Goal: Transaction & Acquisition: Purchase product/service

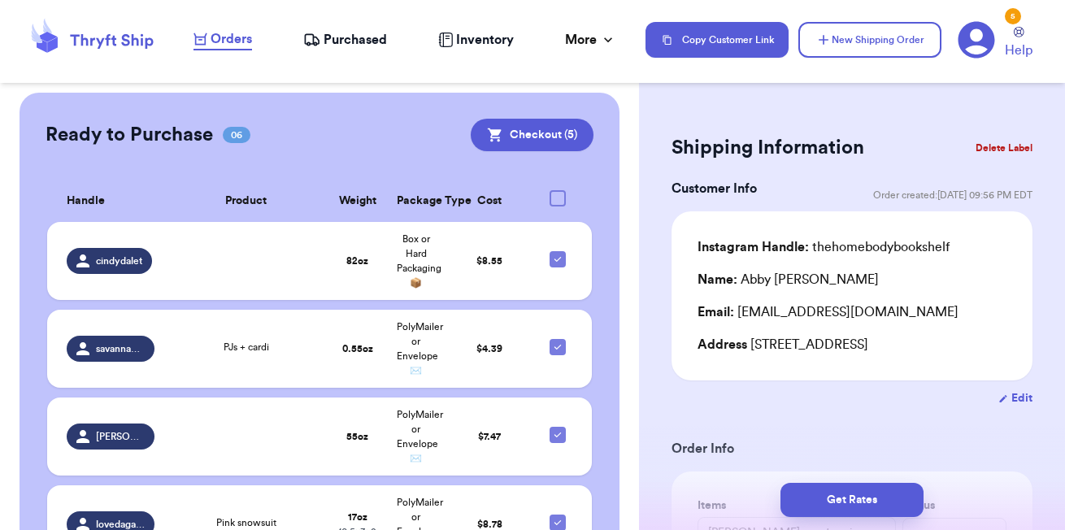
scroll to position [430, 0]
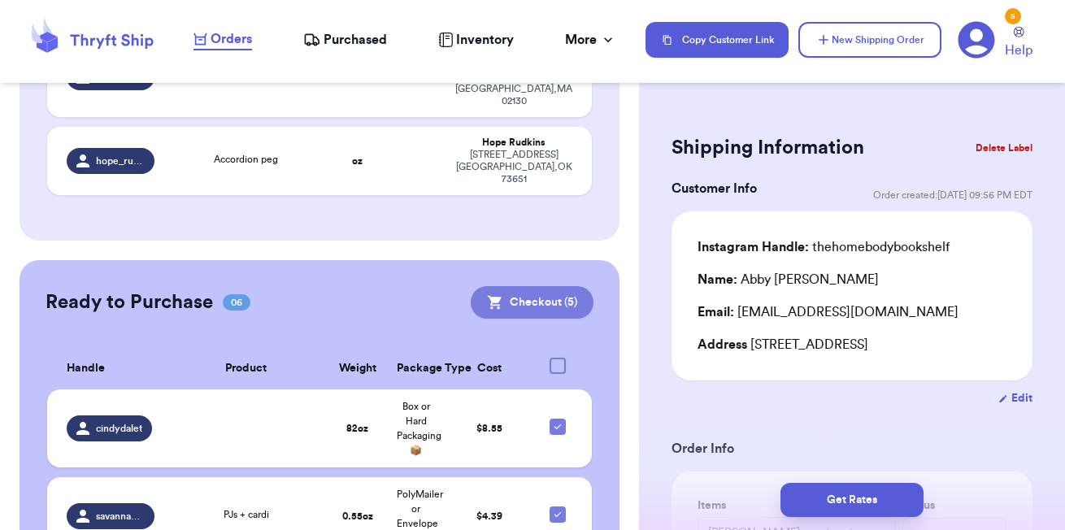
click at [557, 286] on button "Checkout ( 5 )" at bounding box center [532, 302] width 123 height 33
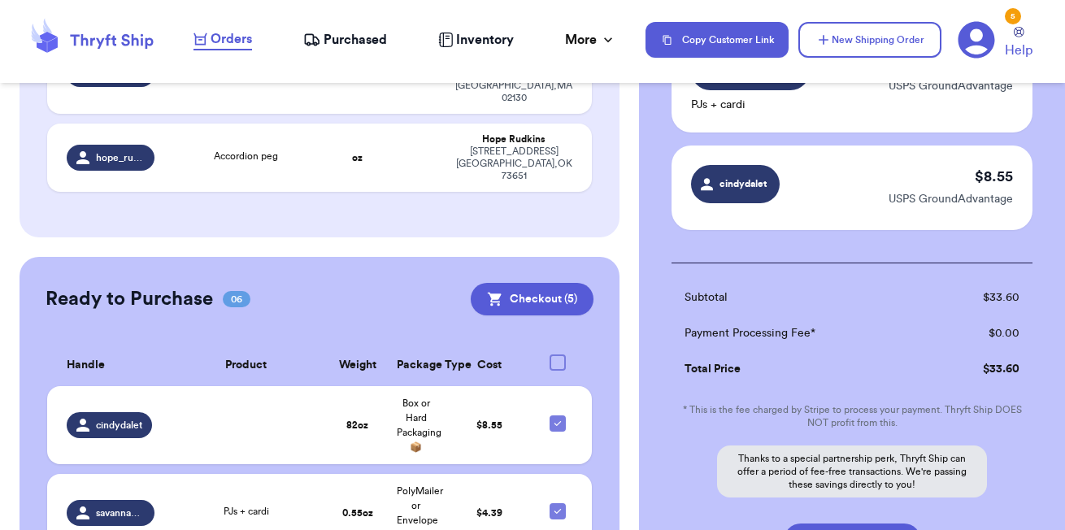
scroll to position [634, 0]
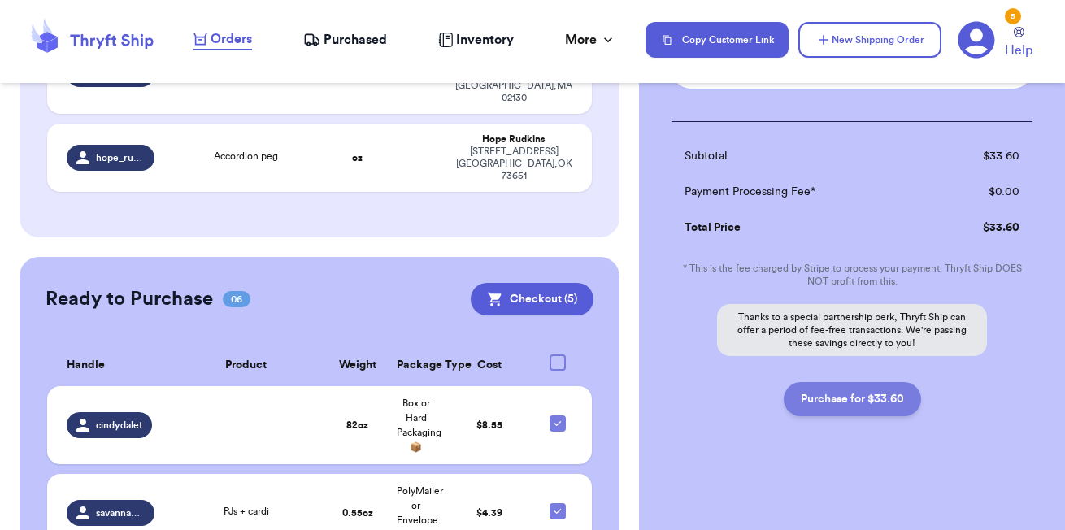
click at [855, 412] on button "Purchase for $33.60" at bounding box center [852, 399] width 137 height 34
checkbox input "false"
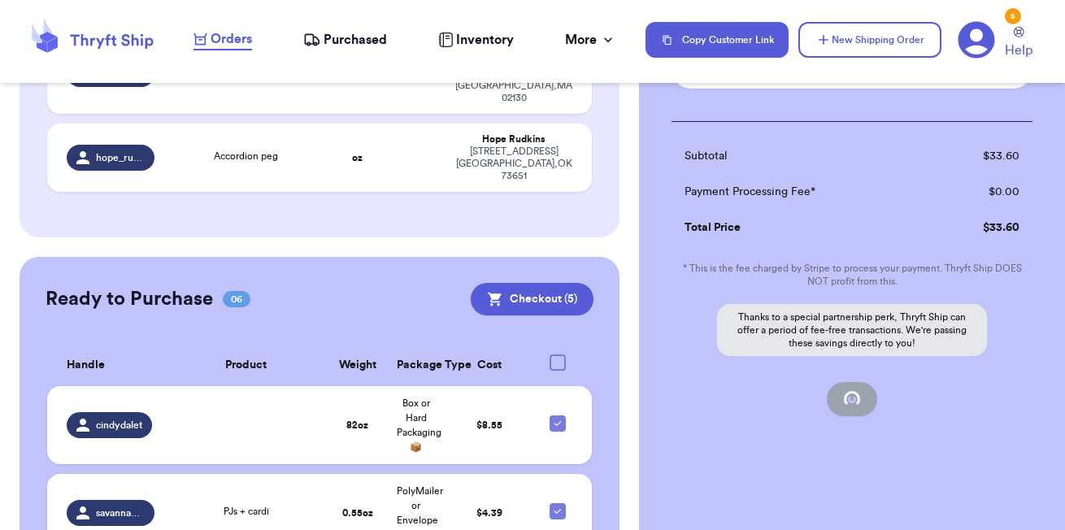
checkbox input "false"
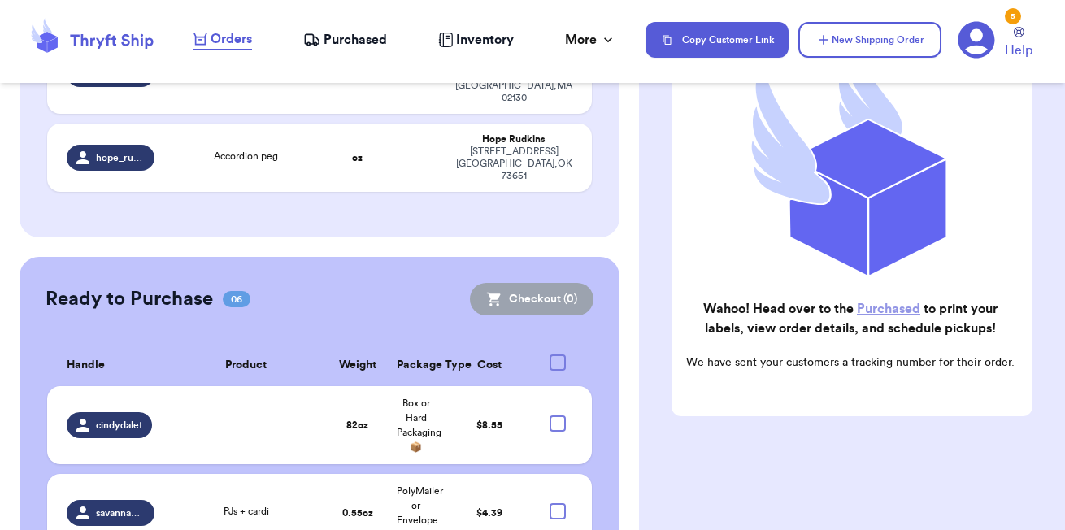
scroll to position [392, 0]
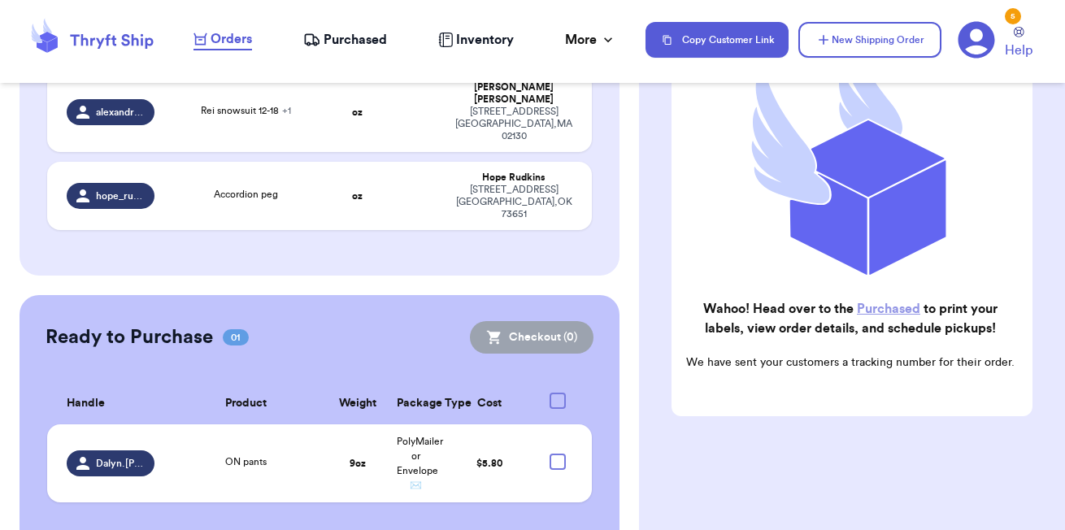
click at [359, 40] on span "Purchased" at bounding box center [355, 40] width 63 height 20
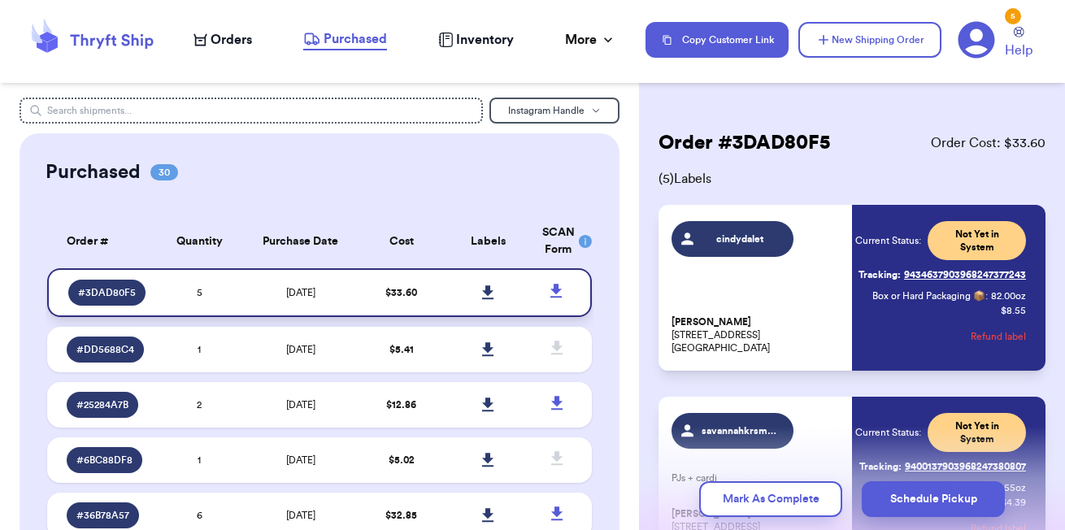
click at [494, 302] on link at bounding box center [489, 293] width 36 height 36
